Goal: Use online tool/utility: Use online tool/utility

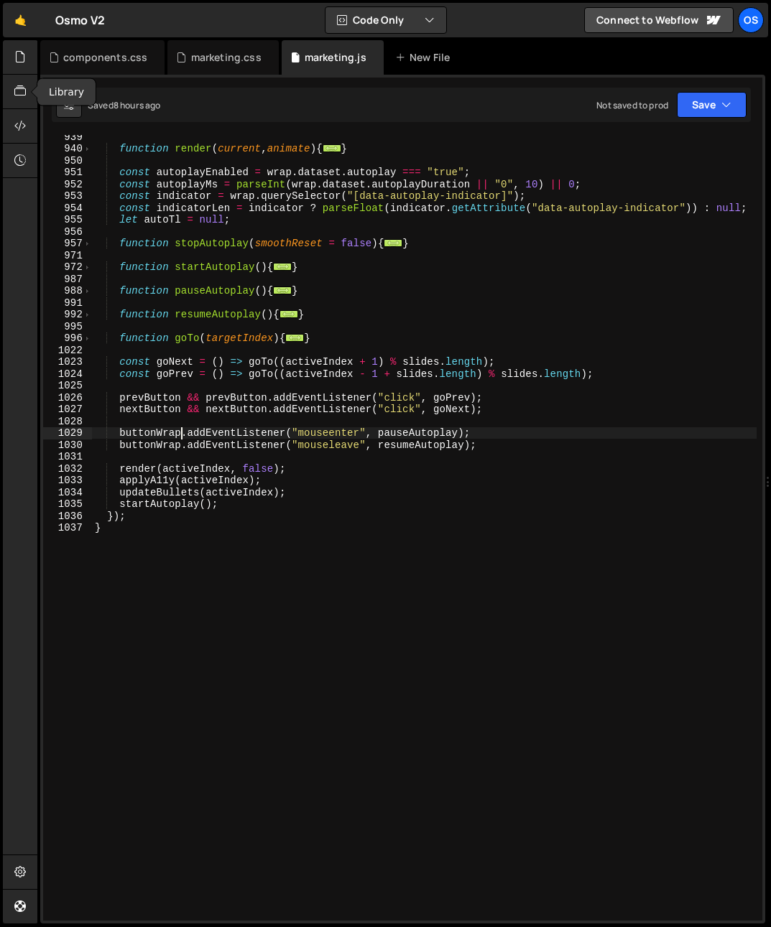
scroll to position [1320, 0]
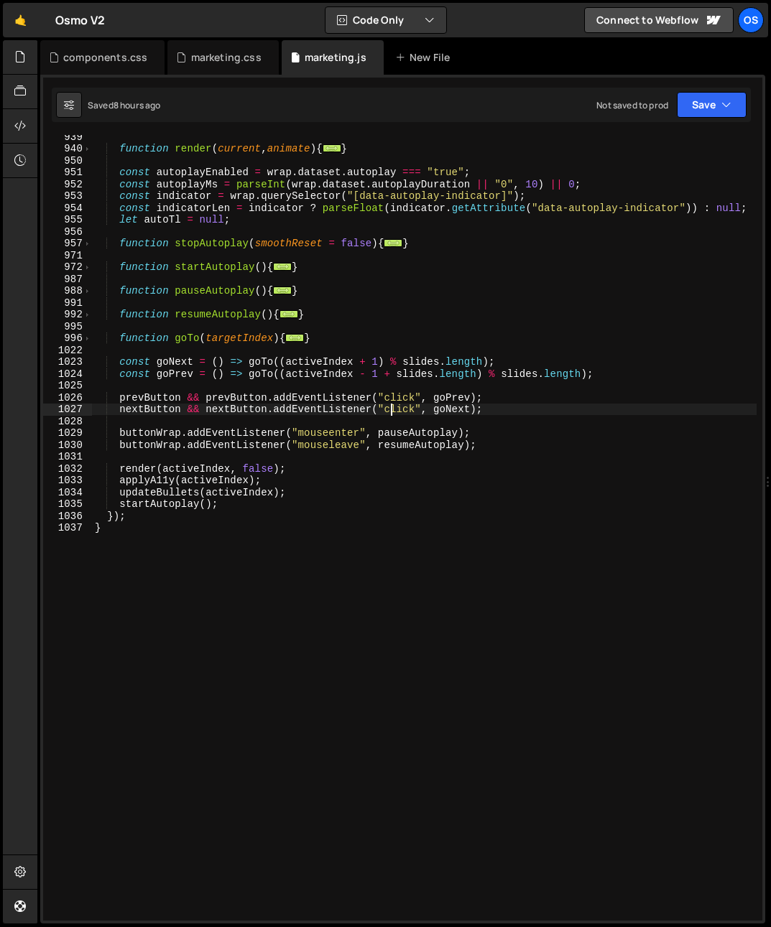
click at [393, 404] on div "function render ( current , animate ) { ... } const autoplayEnabled = wrap . da…" at bounding box center [424, 536] width 664 height 810
type textarea "nextButton && nextButton.addEventListener("click", goNext);"
click at [209, 451] on div "function render ( current , animate ) { ... } const autoplayEnabled = wrap . da…" at bounding box center [424, 536] width 664 height 810
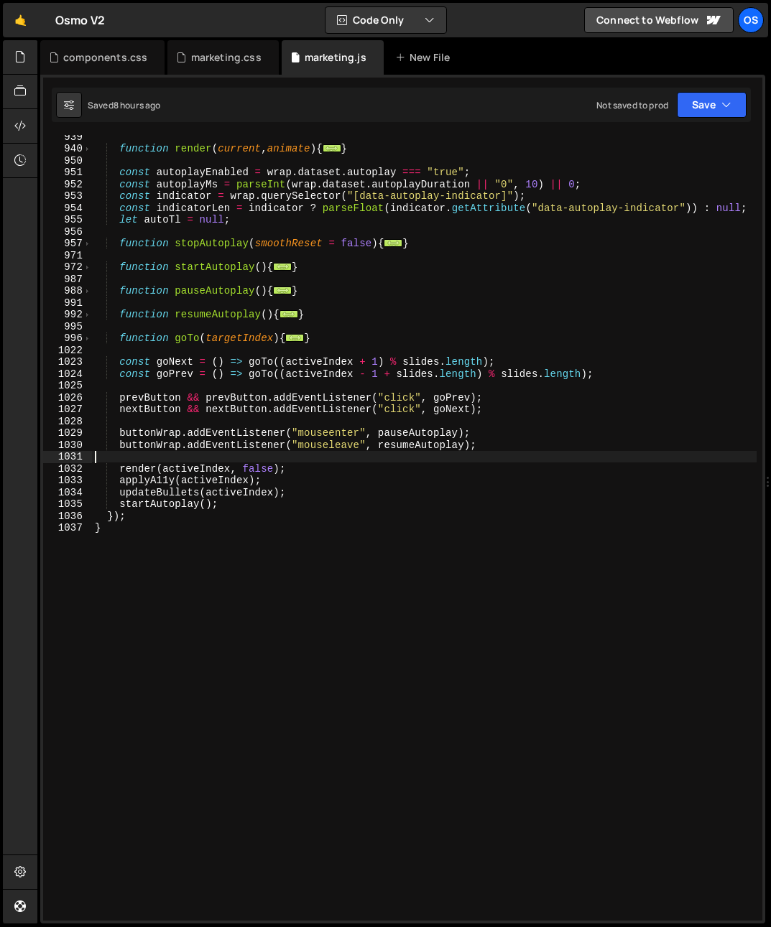
scroll to position [0, 0]
click at [138, 509] on div "function render ( current , animate ) { ... } const autoplayEnabled = wrap . da…" at bounding box center [424, 536] width 664 height 810
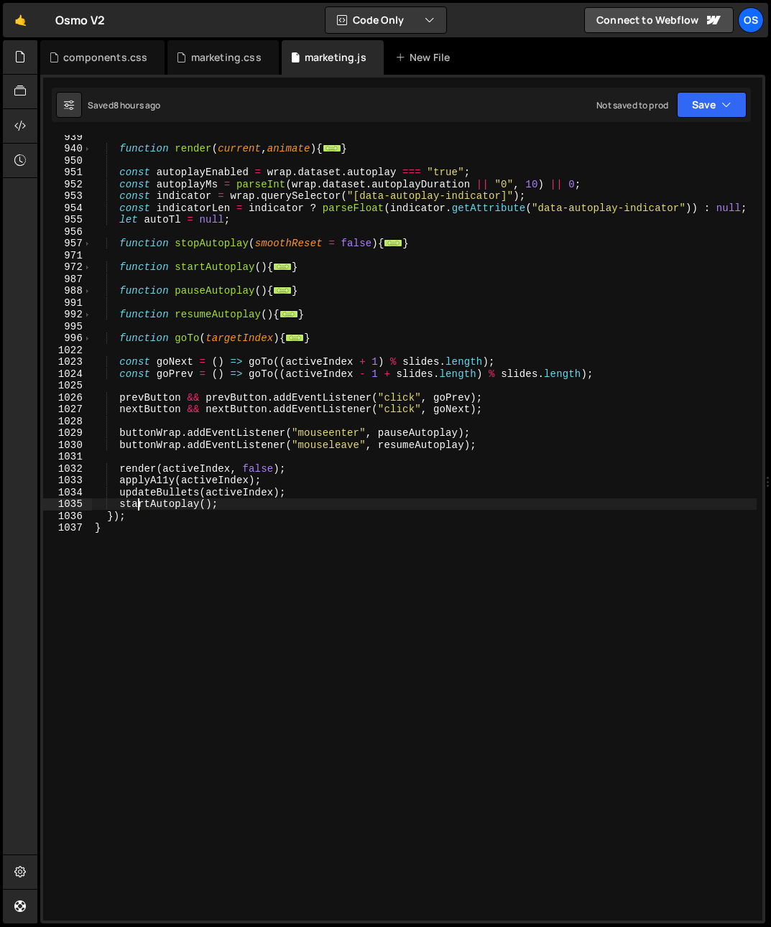
click at [132, 509] on div "function render ( current , animate ) { ... } const autoplayEnabled = wrap . da…" at bounding box center [424, 536] width 664 height 810
click at [91, 268] on span at bounding box center [87, 267] width 8 height 12
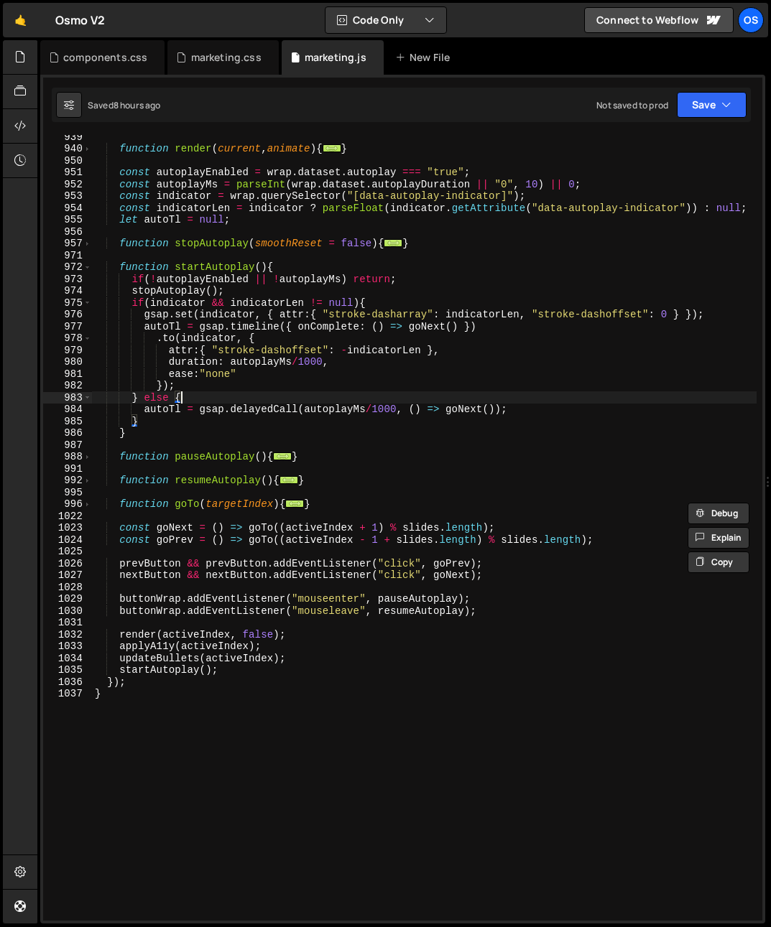
click at [344, 394] on div "function render ( current , animate ) { ... } const autoplayEnabled = wrap . da…" at bounding box center [424, 536] width 664 height 810
click at [320, 411] on div "function render ( current , animate ) { ... } const autoplayEnabled = wrap . da…" at bounding box center [424, 536] width 664 height 810
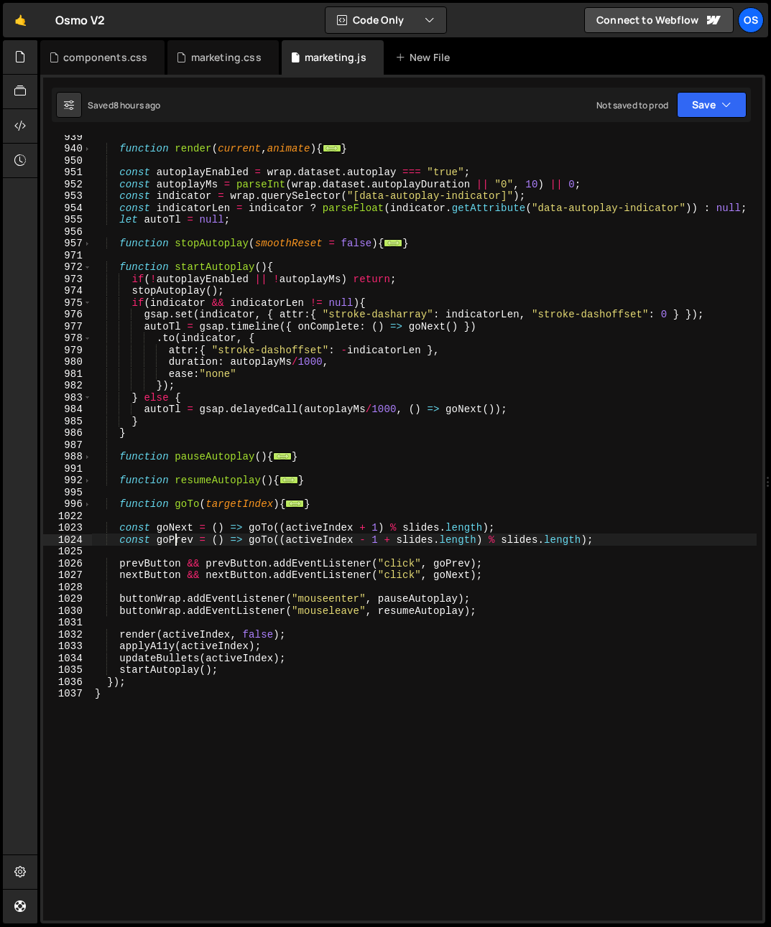
click at [175, 536] on div "function render ( current , animate ) { ... } const autoplayEnabled = wrap . da…" at bounding box center [424, 536] width 664 height 810
click at [453, 409] on div "function render ( current , animate ) { ... } const autoplayEnabled = wrap . da…" at bounding box center [424, 536] width 664 height 810
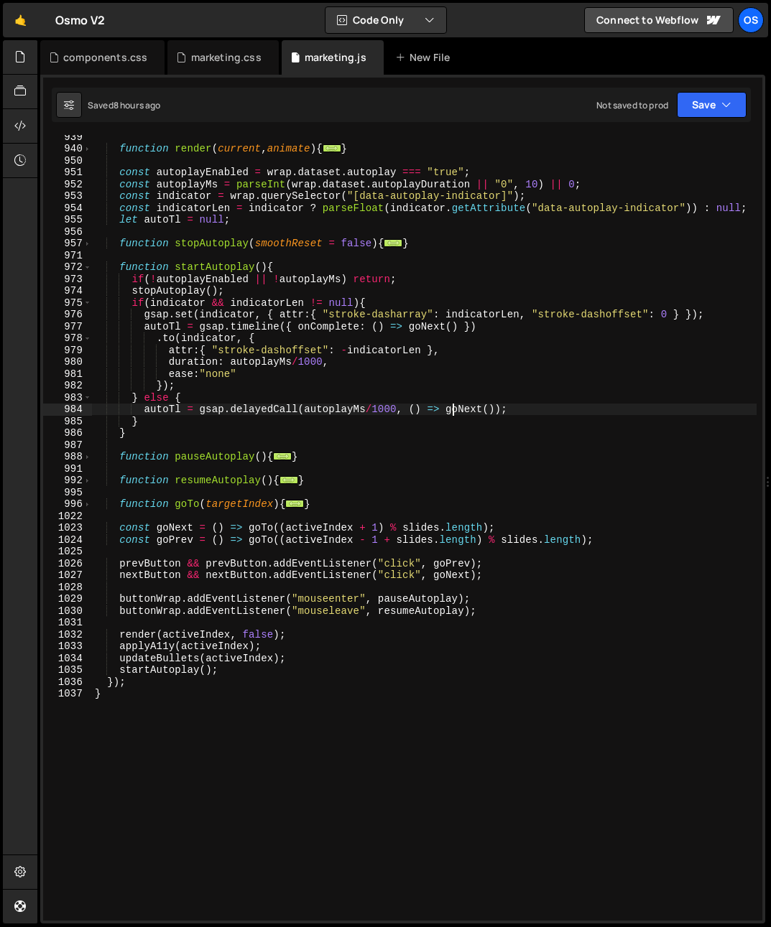
click at [453, 409] on div "function render ( current , animate ) { ... } const autoplayEnabled = wrap . da…" at bounding box center [424, 536] width 664 height 810
paste textarea "Prev"
click at [432, 328] on div "function render ( current , animate ) { ... } const autoplayEnabled = wrap . da…" at bounding box center [424, 536] width 664 height 810
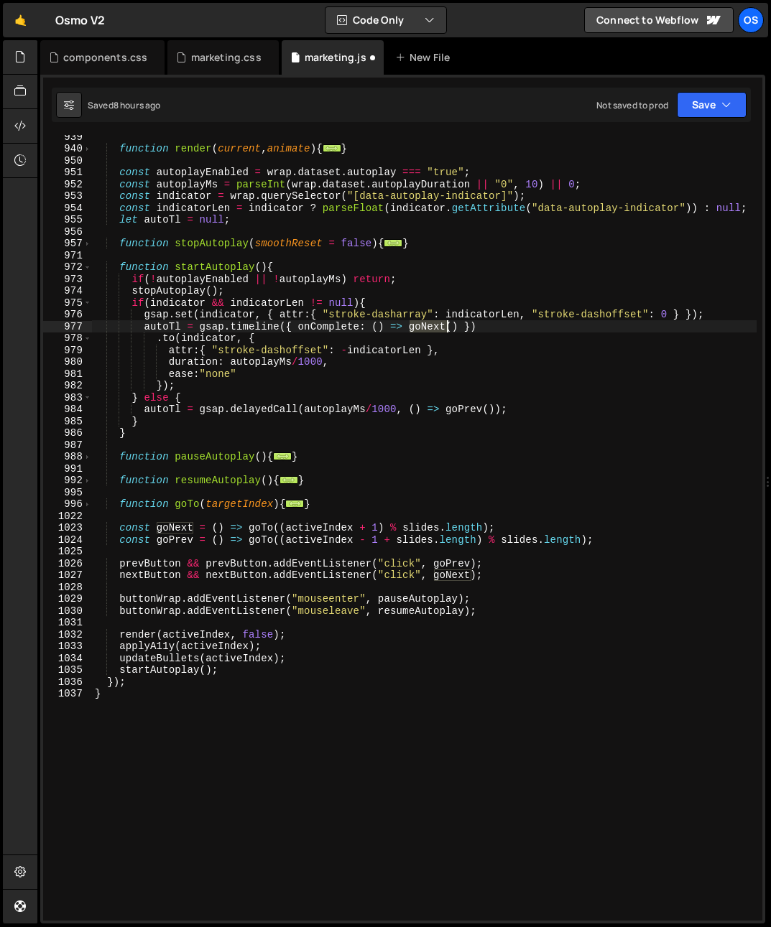
click at [432, 328] on div "function render ( current , animate ) { ... } const autoplayEnabled = wrap . da…" at bounding box center [424, 536] width 664 height 810
paste textarea "Prev"
click at [417, 356] on div "function render ( current , animate ) { ... } const autoplayEnabled = wrap . da…" at bounding box center [424, 536] width 664 height 810
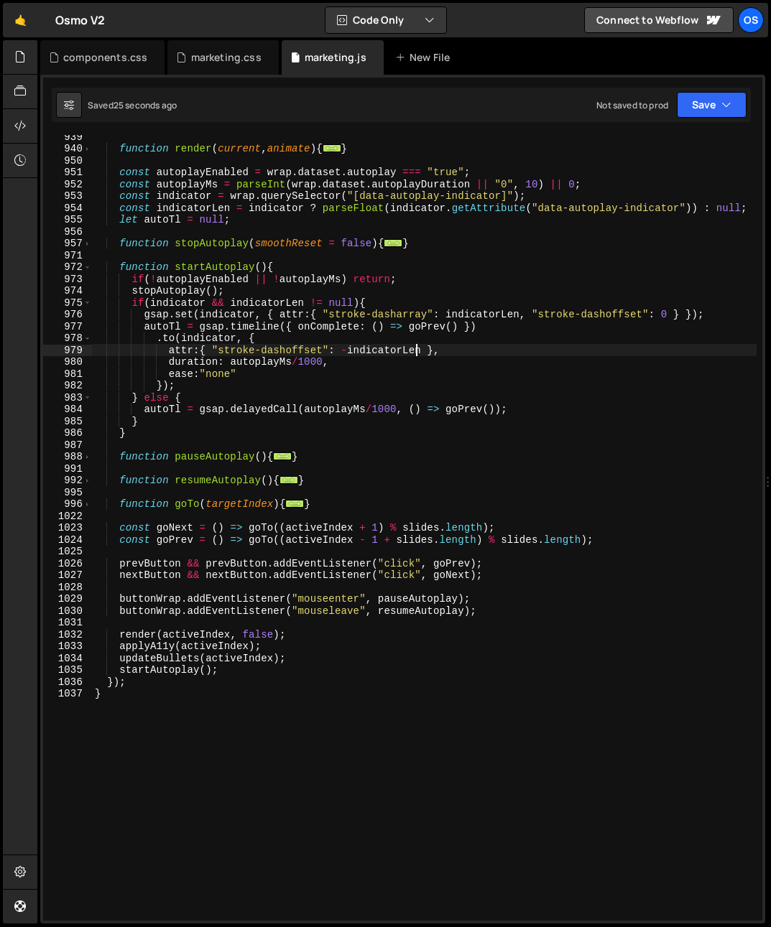
click at [437, 335] on div "function render ( current , animate ) { ... } const autoplayEnabled = wrap . da…" at bounding box center [424, 536] width 664 height 810
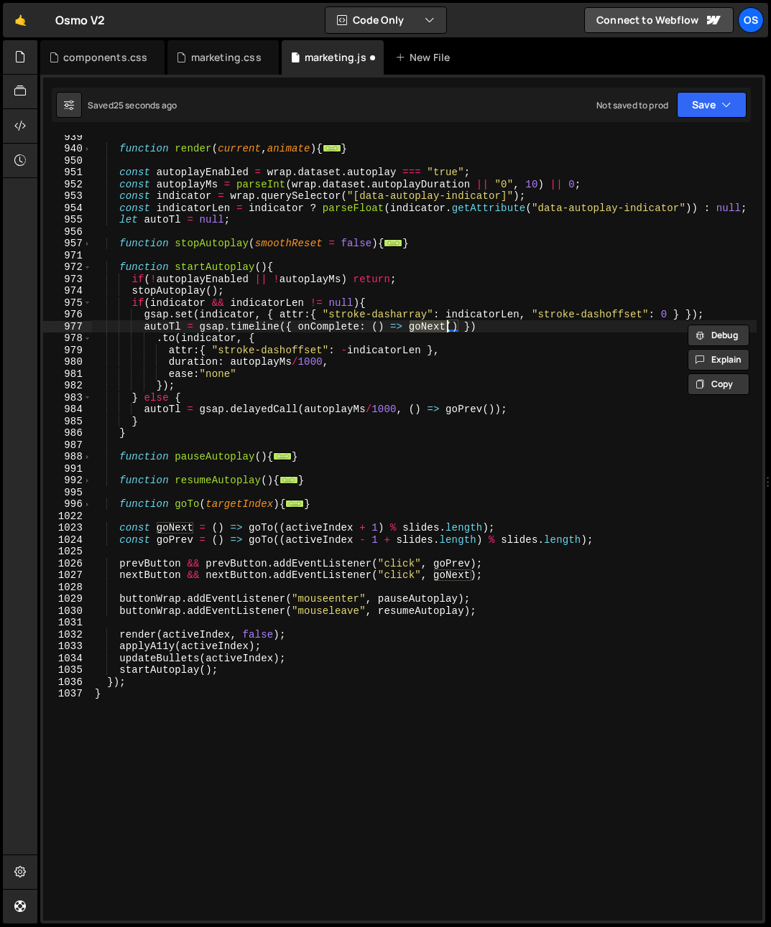
type textarea "autoTl = gsap.delayedCall(autoplayMs/1000, () => goNext());"
